Goal: Task Accomplishment & Management: Complete application form

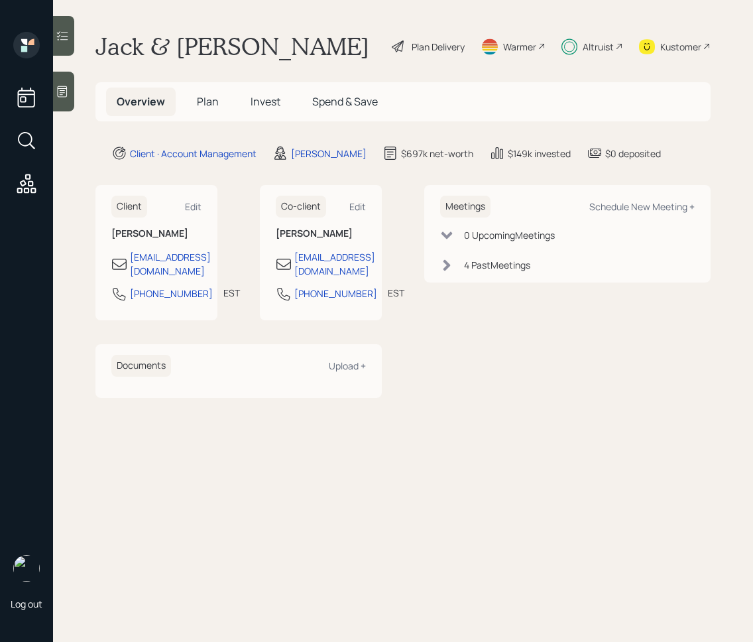
click at [209, 116] on div "Overview Plan Invest Spend & Save" at bounding box center [403, 101] width 615 height 39
click at [208, 101] on span "Plan" at bounding box center [208, 101] width 22 height 15
